Goal: Information Seeking & Learning: Learn about a topic

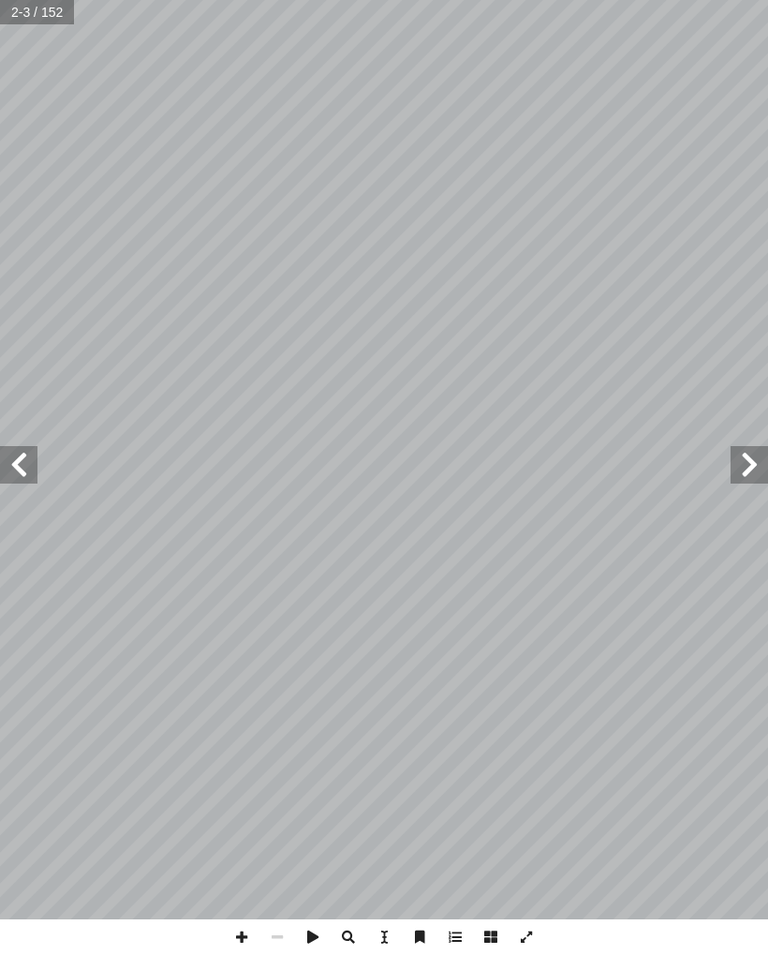
click at [5, 447] on span at bounding box center [18, 464] width 37 height 37
click at [29, 461] on span at bounding box center [18, 464] width 37 height 37
click at [24, 469] on span at bounding box center [18, 464] width 37 height 37
click at [749, 452] on span at bounding box center [749, 464] width 37 height 37
click at [764, 453] on span at bounding box center [749, 464] width 37 height 37
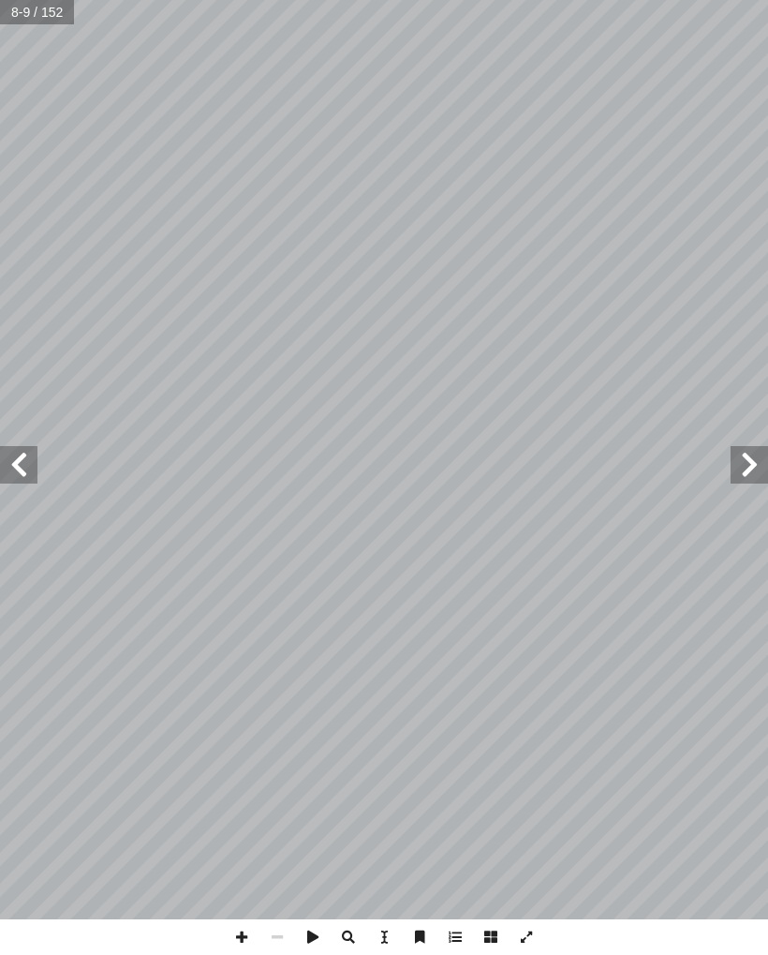
click at [767, 457] on span at bounding box center [749, 464] width 37 height 37
click at [3, 480] on span at bounding box center [18, 464] width 37 height 37
click at [1, 478] on span at bounding box center [18, 464] width 37 height 37
click at [5, 472] on span at bounding box center [18, 464] width 37 height 37
click at [12, 462] on span at bounding box center [18, 464] width 37 height 37
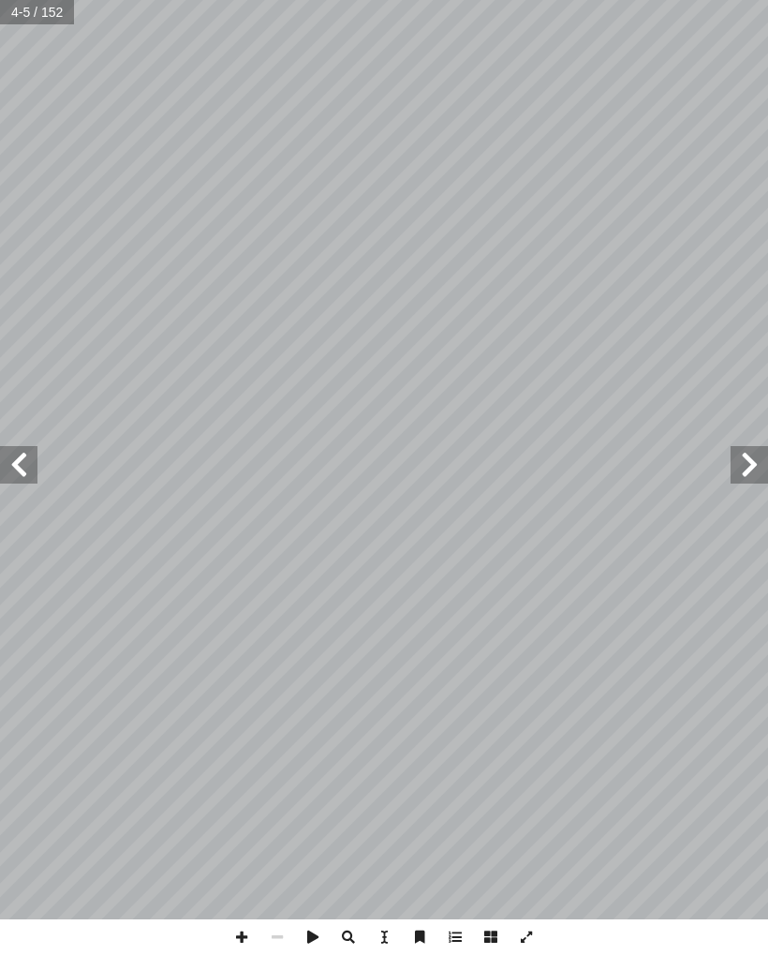
click at [8, 468] on span at bounding box center [18, 464] width 37 height 37
click at [15, 467] on span at bounding box center [18, 464] width 37 height 37
click at [750, 473] on span at bounding box center [749, 464] width 37 height 37
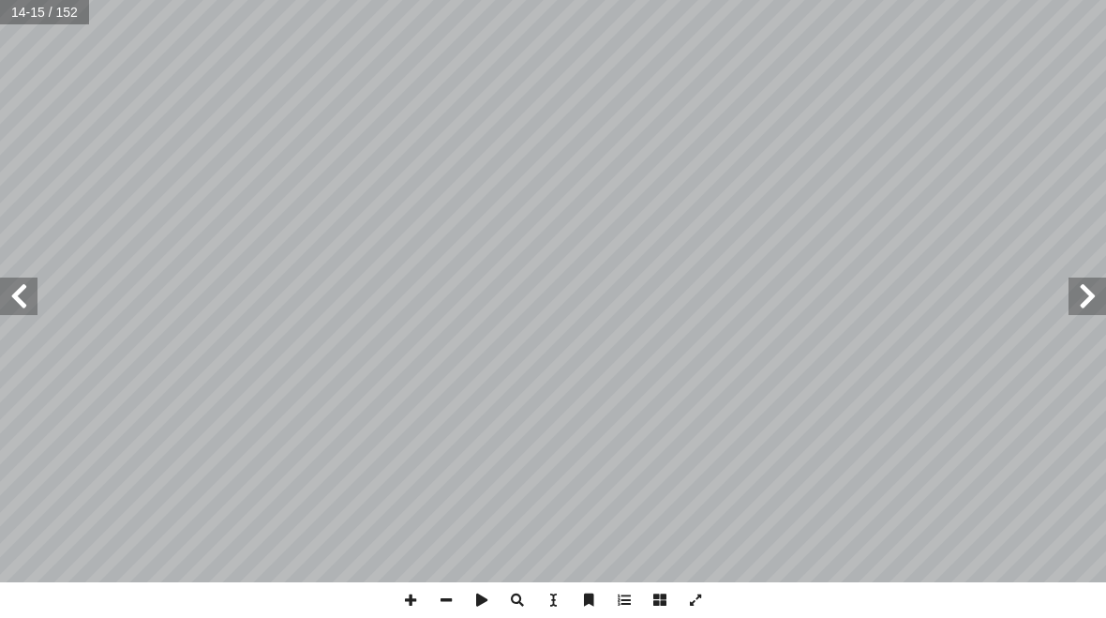
click at [767, 296] on span at bounding box center [1086, 295] width 37 height 37
click at [767, 291] on span at bounding box center [1086, 295] width 37 height 37
click at [767, 296] on span at bounding box center [1086, 295] width 37 height 37
click at [767, 298] on span at bounding box center [1086, 295] width 37 height 37
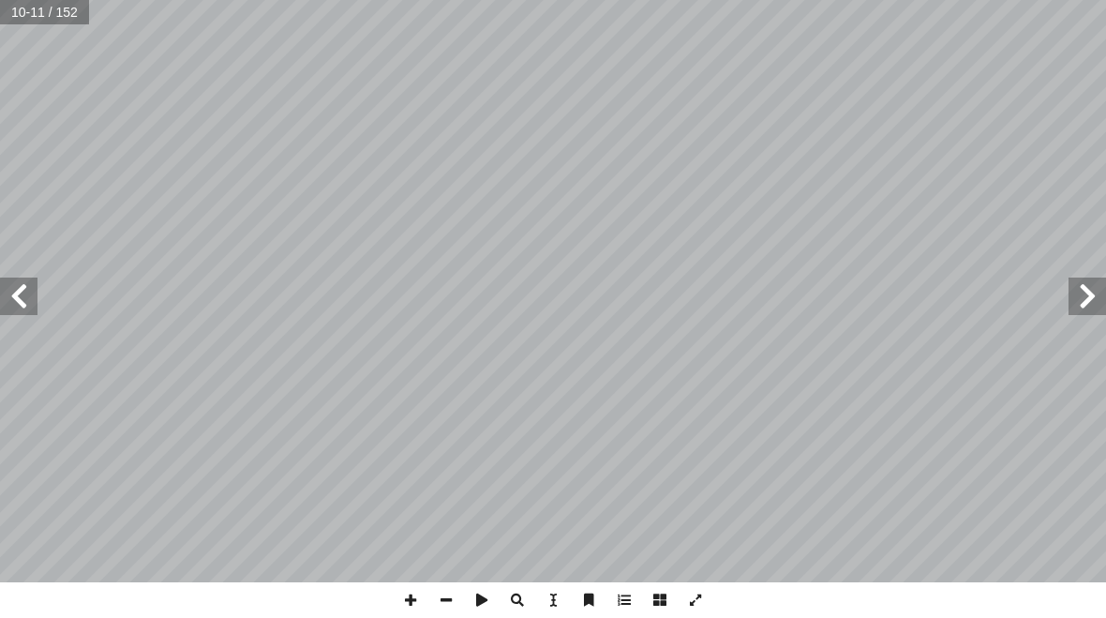
click at [767, 296] on span at bounding box center [1086, 295] width 37 height 37
click at [24, 293] on span at bounding box center [18, 295] width 37 height 37
click at [13, 297] on span at bounding box center [18, 295] width 37 height 37
click at [12, 292] on span at bounding box center [18, 295] width 37 height 37
click at [37, 22] on input "text" at bounding box center [38, 12] width 76 height 24
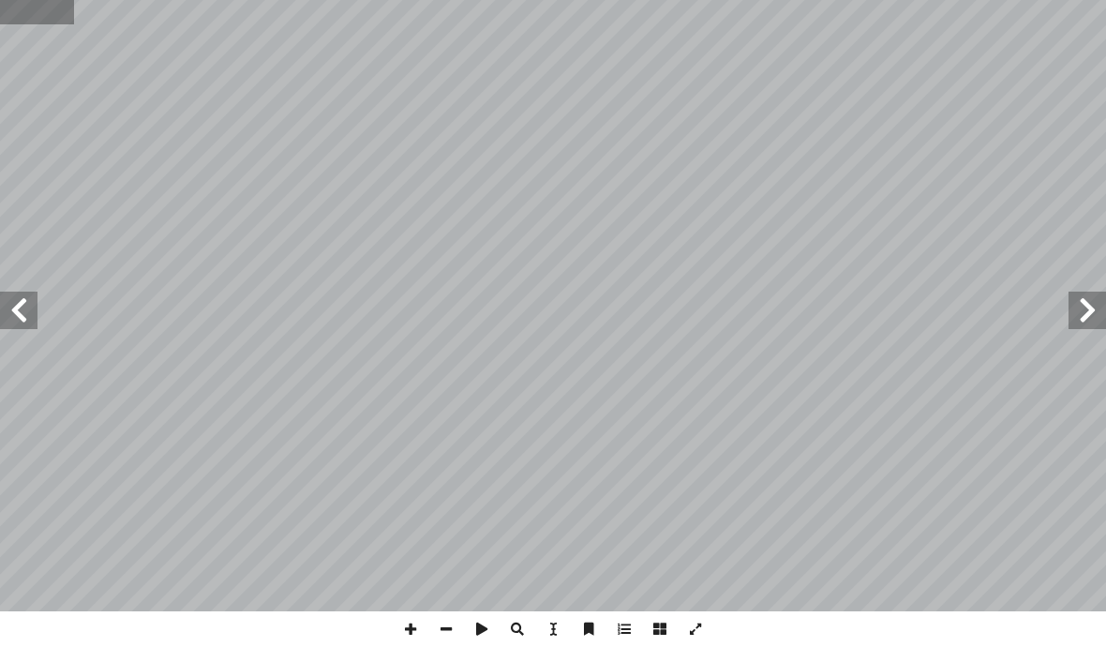
click at [13, 11] on input "text" at bounding box center [38, 12] width 76 height 24
type input "**"
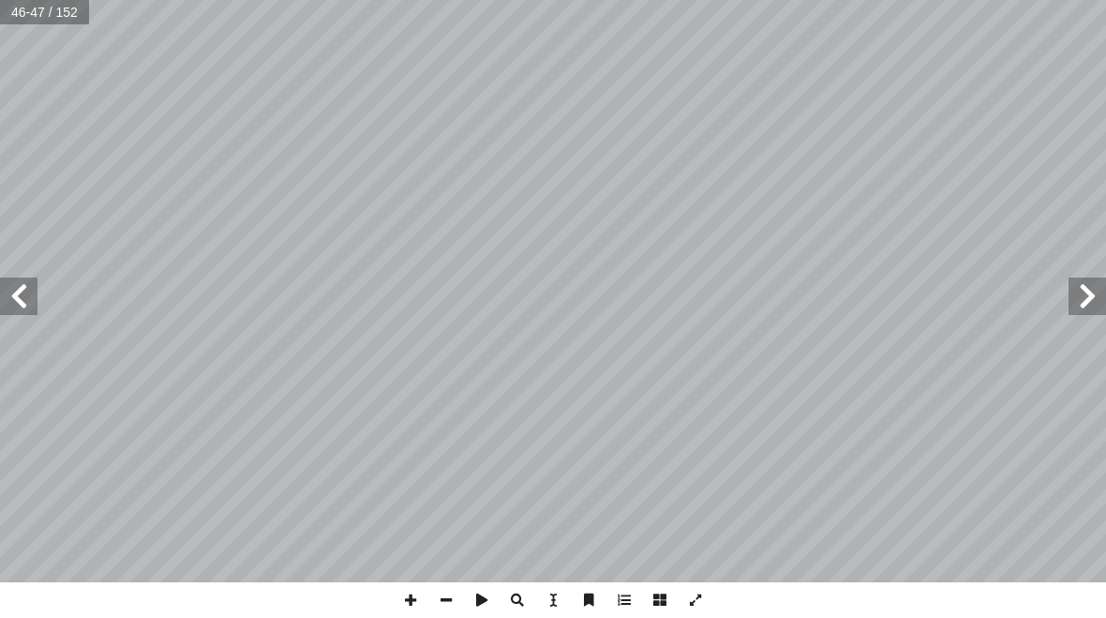
click at [19, 282] on span at bounding box center [18, 295] width 37 height 37
click at [0, 314] on span at bounding box center [18, 295] width 37 height 37
click at [22, 312] on span at bounding box center [18, 295] width 37 height 37
click at [767, 291] on span at bounding box center [1086, 295] width 37 height 37
click at [6, 305] on span at bounding box center [18, 295] width 37 height 37
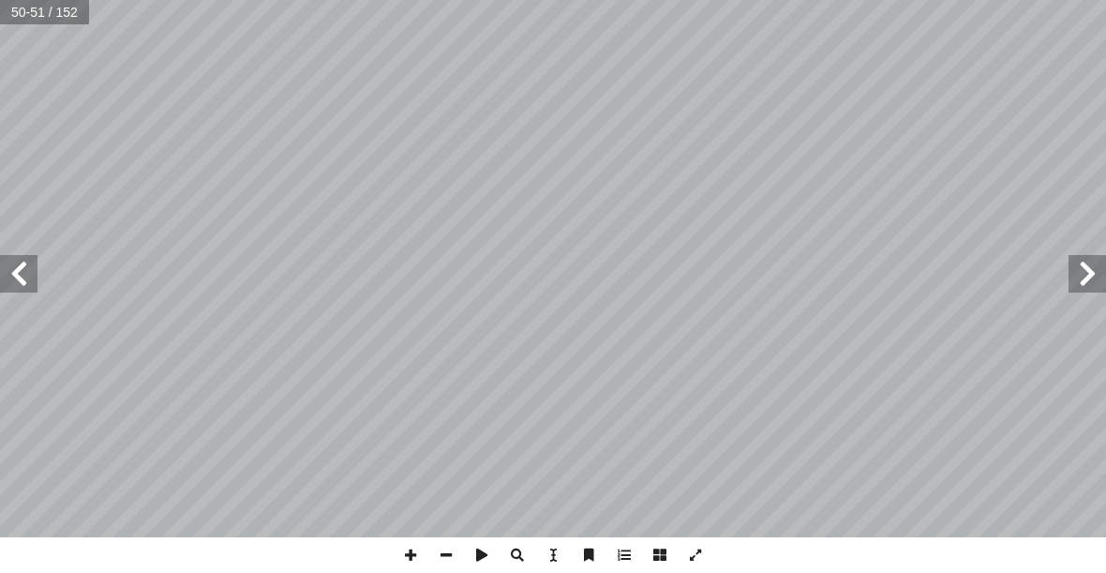
click at [11, 269] on span at bounding box center [18, 273] width 37 height 37
click at [10, 278] on span at bounding box center [18, 273] width 37 height 37
click at [767, 276] on span at bounding box center [1086, 273] width 37 height 37
click at [24, 22] on input "text" at bounding box center [45, 12] width 90 height 24
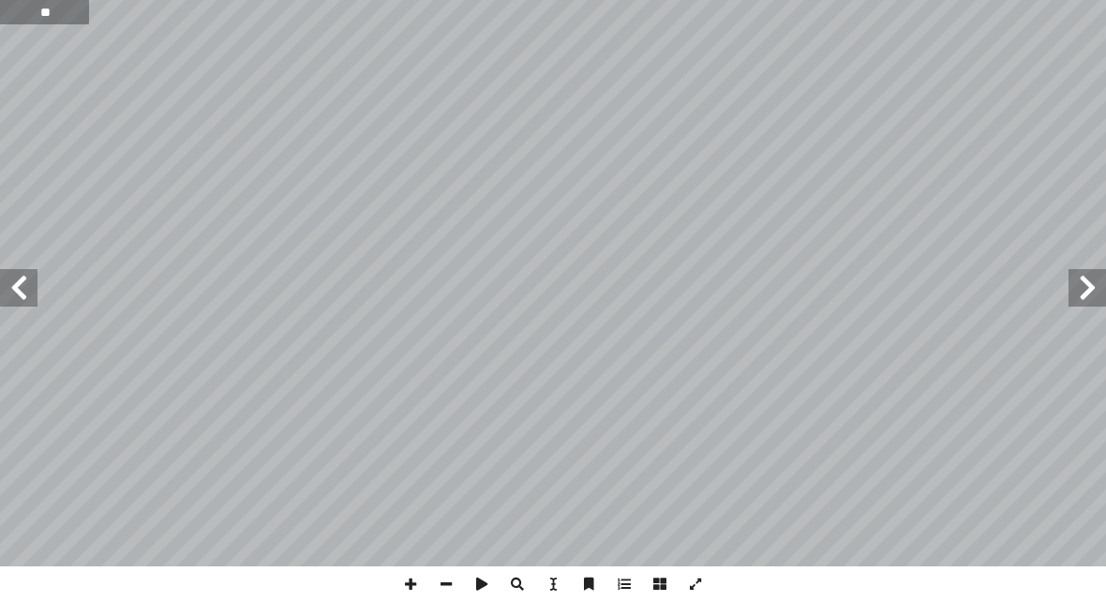
type input "**"
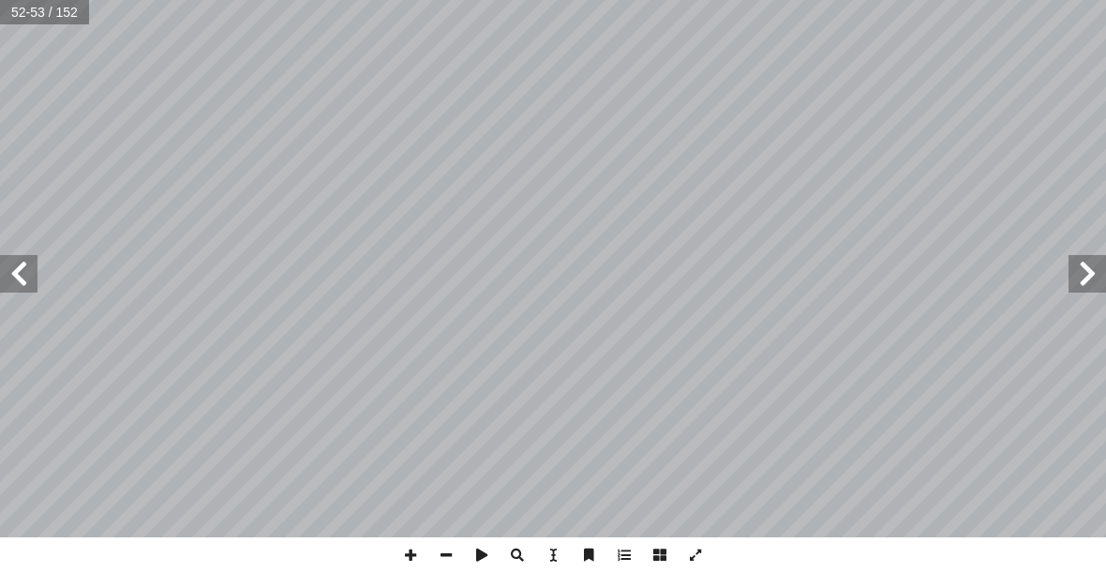
click at [44, 19] on input "text" at bounding box center [45, 12] width 90 height 24
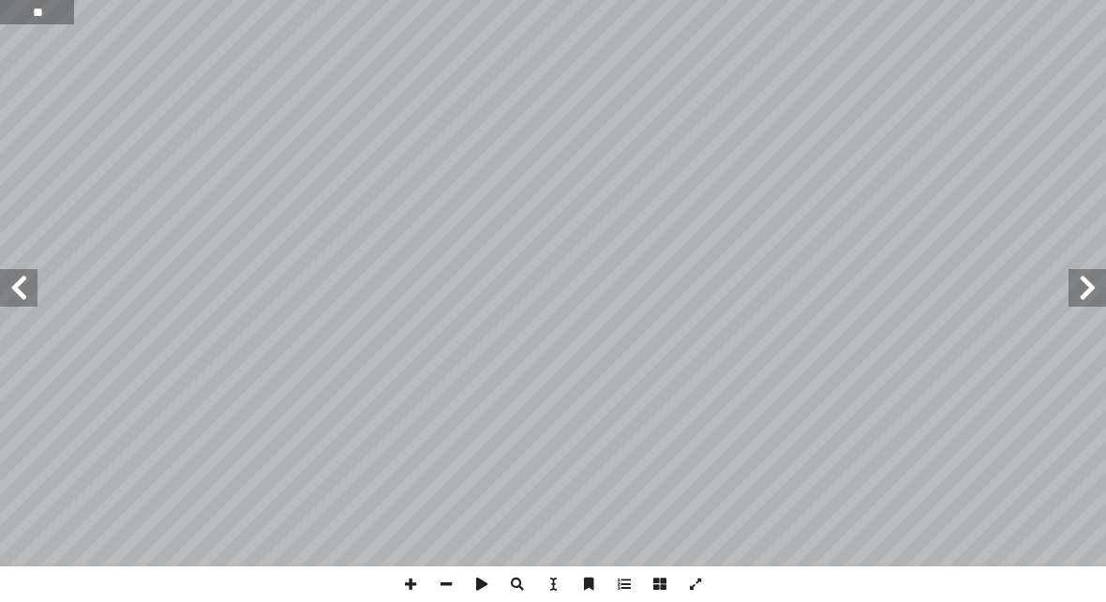
type input "**"
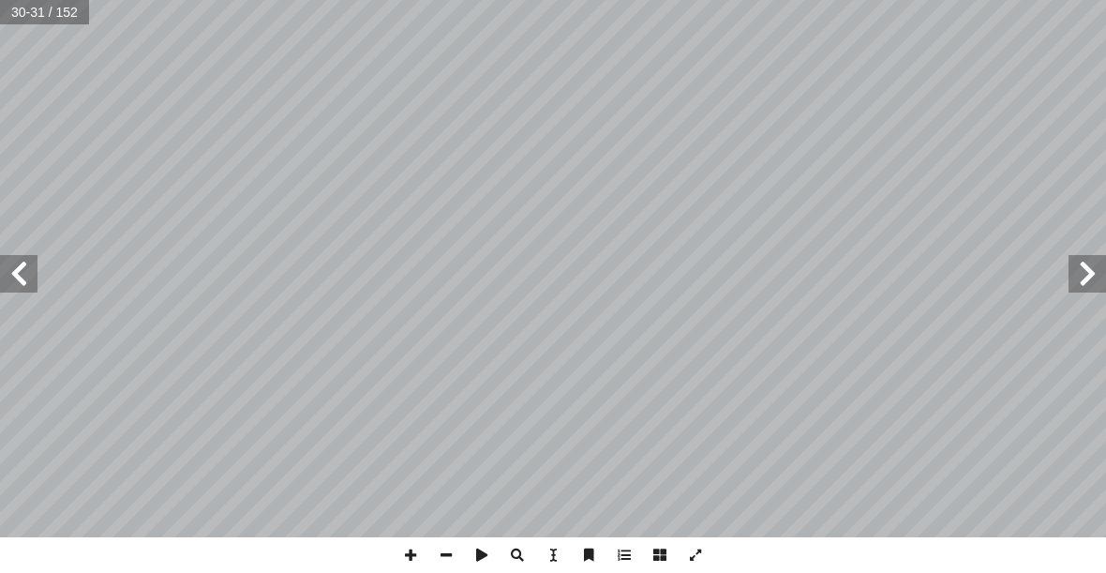
click at [9, 273] on span at bounding box center [18, 273] width 37 height 37
click at [22, 270] on span at bounding box center [18, 273] width 37 height 37
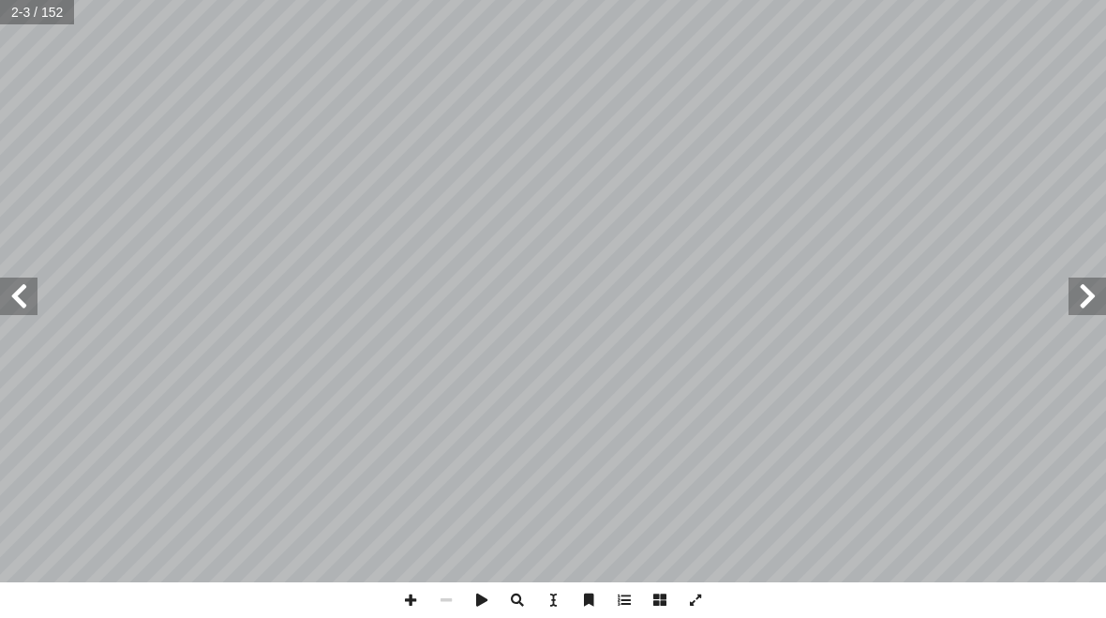
click at [39, 18] on input "text" at bounding box center [38, 12] width 76 height 24
type input "**"
click at [12, 291] on span at bounding box center [18, 295] width 37 height 37
click at [15, 284] on span at bounding box center [18, 295] width 37 height 37
click at [24, 278] on span at bounding box center [18, 295] width 37 height 37
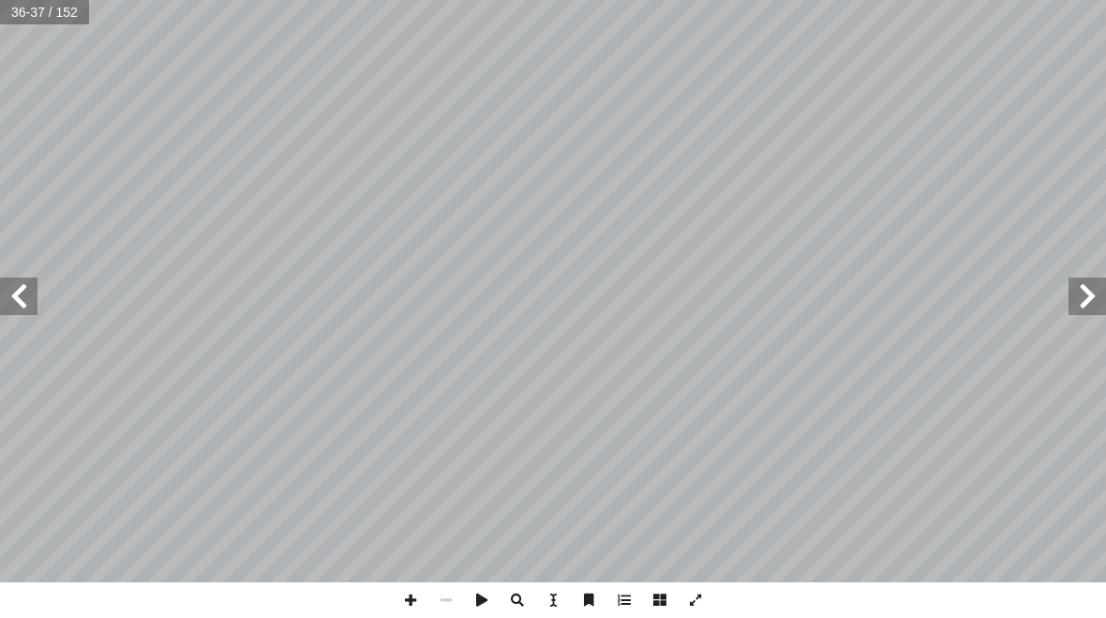
click at [1084, 293] on span at bounding box center [1086, 295] width 37 height 37
click at [1072, 295] on span at bounding box center [1086, 295] width 37 height 37
click at [10, 291] on span at bounding box center [18, 295] width 37 height 37
click at [1100, 303] on span at bounding box center [1086, 295] width 37 height 37
click at [1101, 606] on div "٢٨ : ُ فيكون الجواب سحاقَ؟ إ ا و َ سماعيل إ ا َ براهيم إ ا نا َ د َّ تعالى سي ُ…" at bounding box center [553, 309] width 1106 height 618
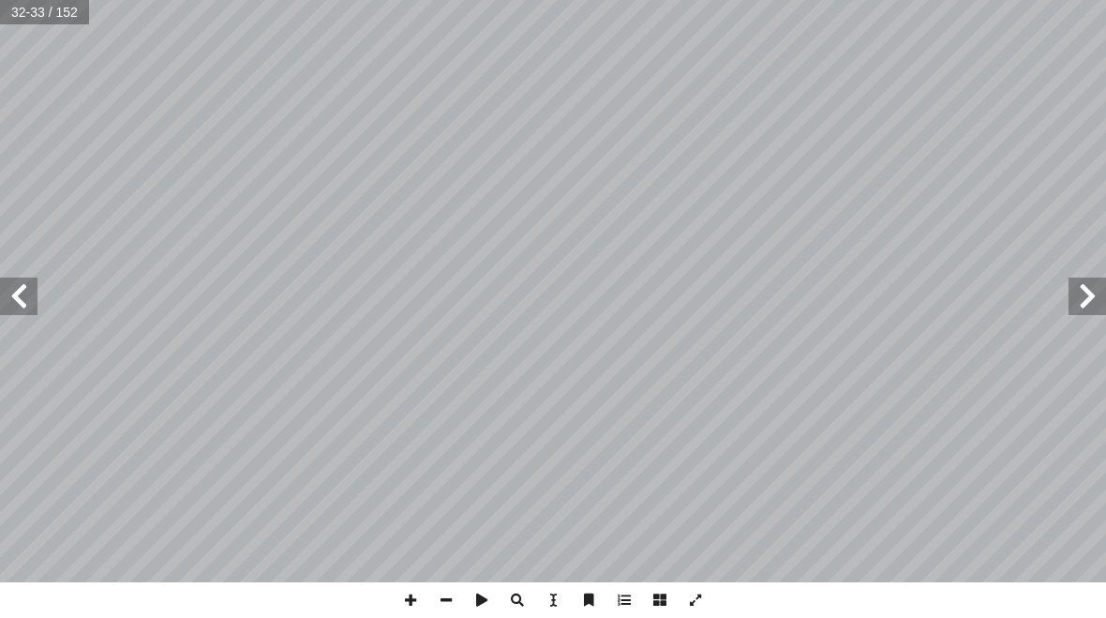
click at [7, 289] on span at bounding box center [18, 295] width 37 height 37
click at [10, 313] on span at bounding box center [18, 295] width 37 height 37
click at [1085, 297] on span at bounding box center [1086, 295] width 37 height 37
